Goal: Information Seeking & Learning: Learn about a topic

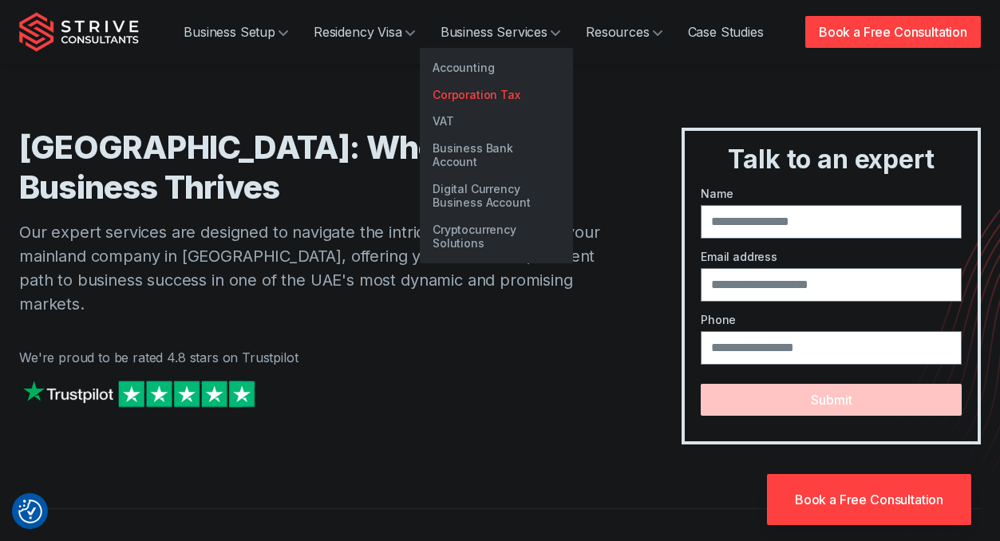
click at [479, 101] on link "Corporation Tax" at bounding box center [496, 94] width 153 height 27
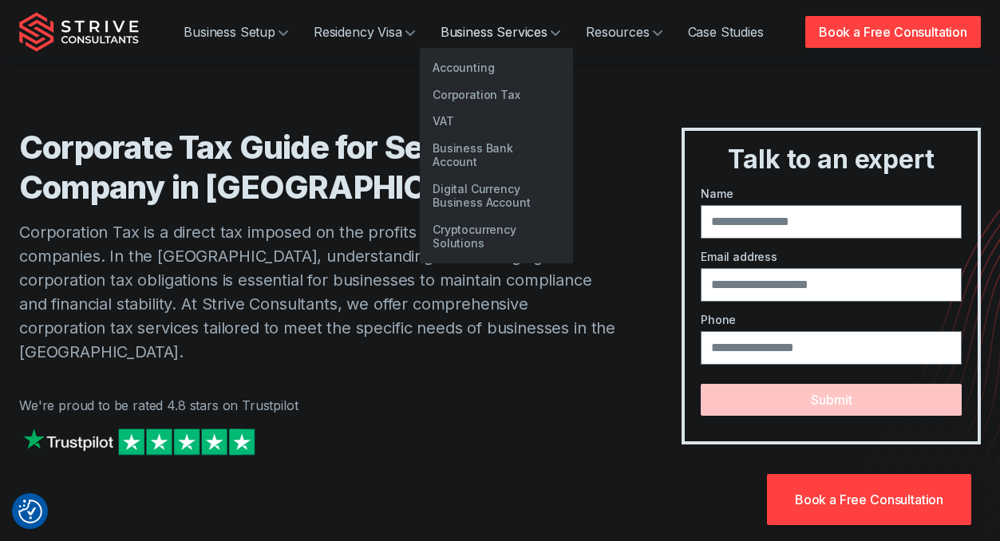
click at [462, 30] on link "Business Services" at bounding box center [500, 32] width 145 height 32
click at [465, 32] on link "Business Services" at bounding box center [500, 32] width 145 height 32
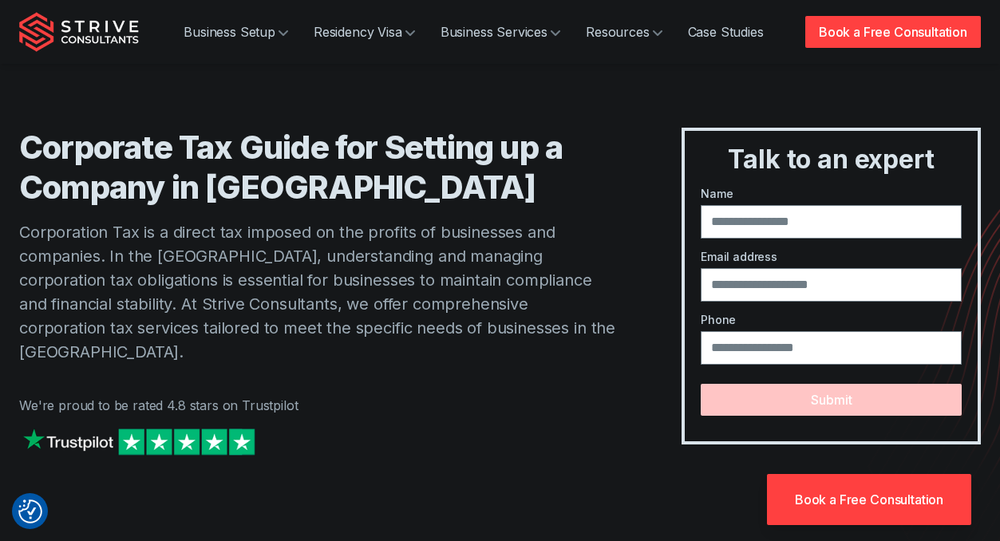
click at [466, 361] on p "Corporation Tax is a direct tax imposed on the profits of businesses and compan…" at bounding box center [318, 292] width 599 height 144
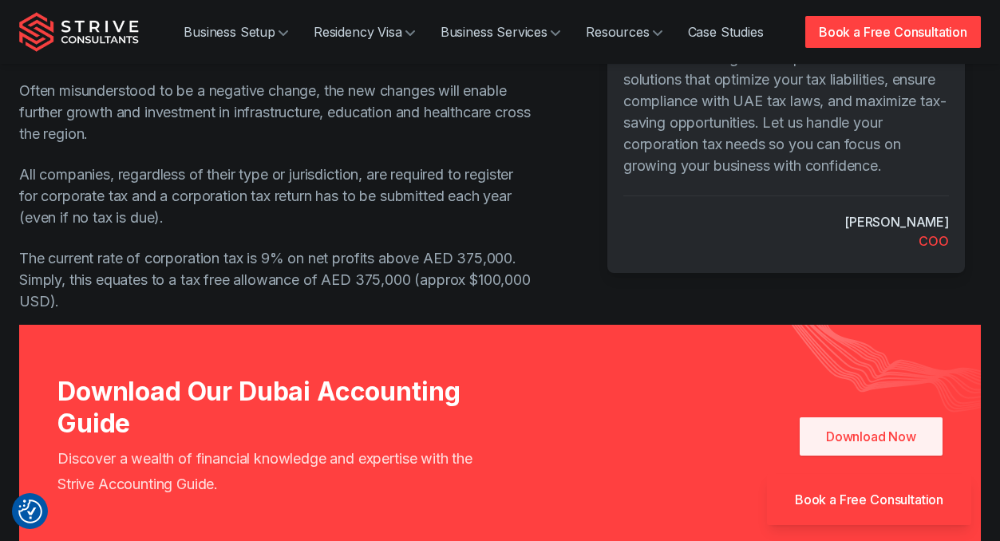
scroll to position [1143, 0]
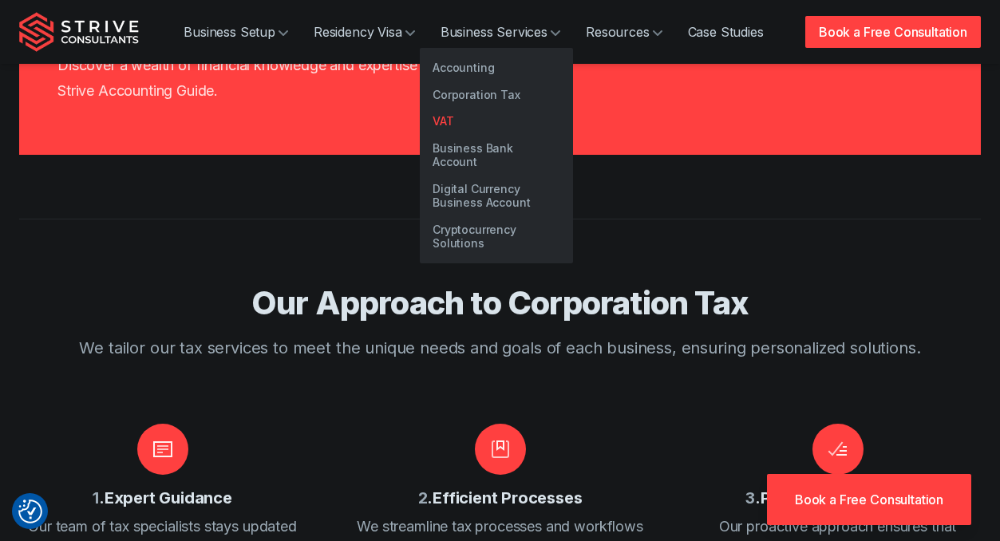
click at [488, 121] on link "VAT" at bounding box center [496, 121] width 153 height 27
